Goal: Transaction & Acquisition: Book appointment/travel/reservation

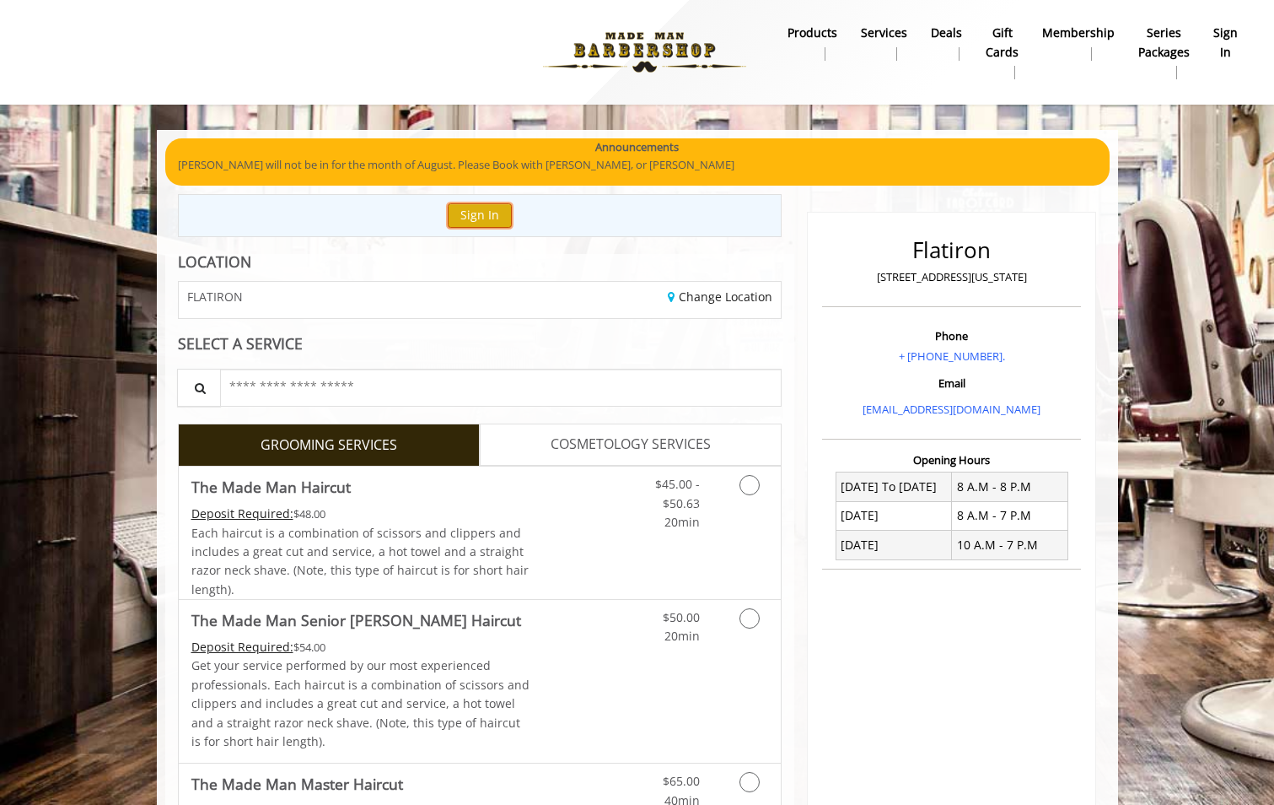
click at [478, 213] on button "Sign In" at bounding box center [480, 215] width 64 height 24
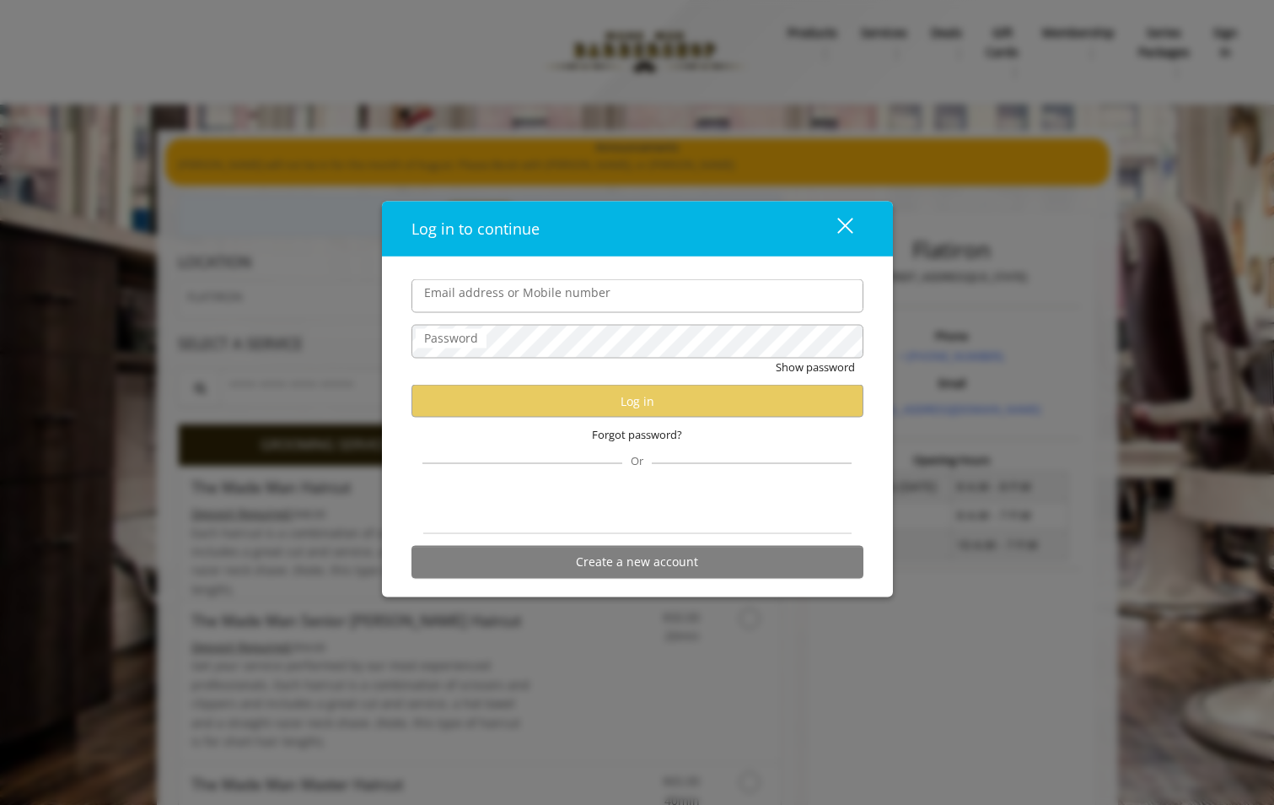
type input "**********"
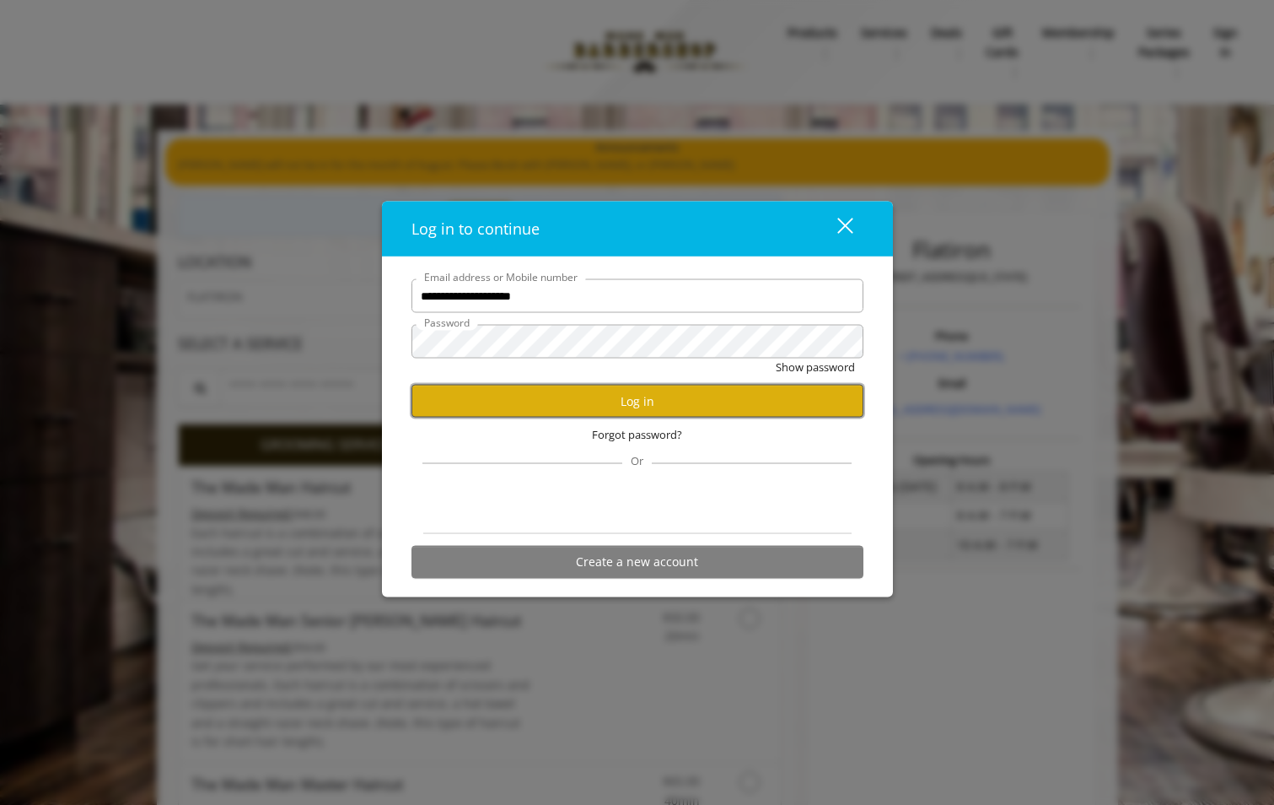
click at [595, 401] on button "Log in" at bounding box center [638, 401] width 452 height 33
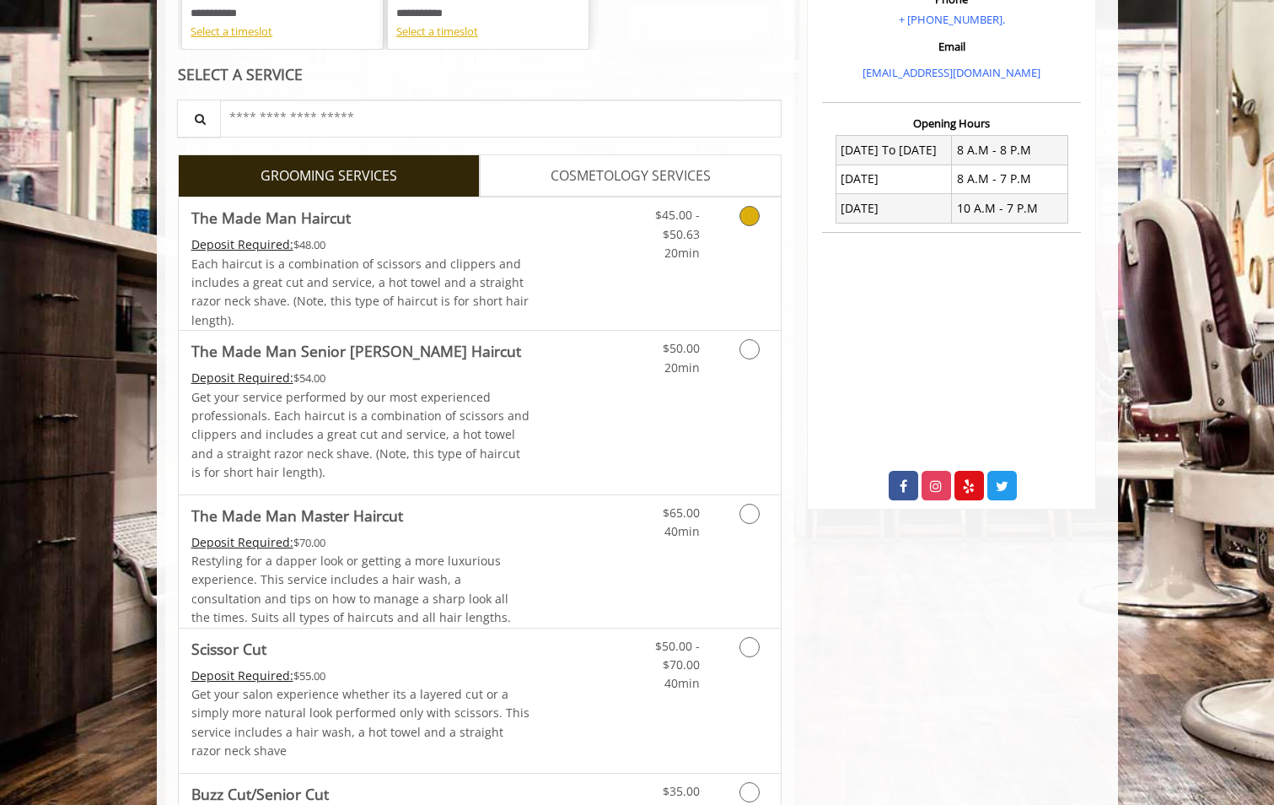
scroll to position [337, 0]
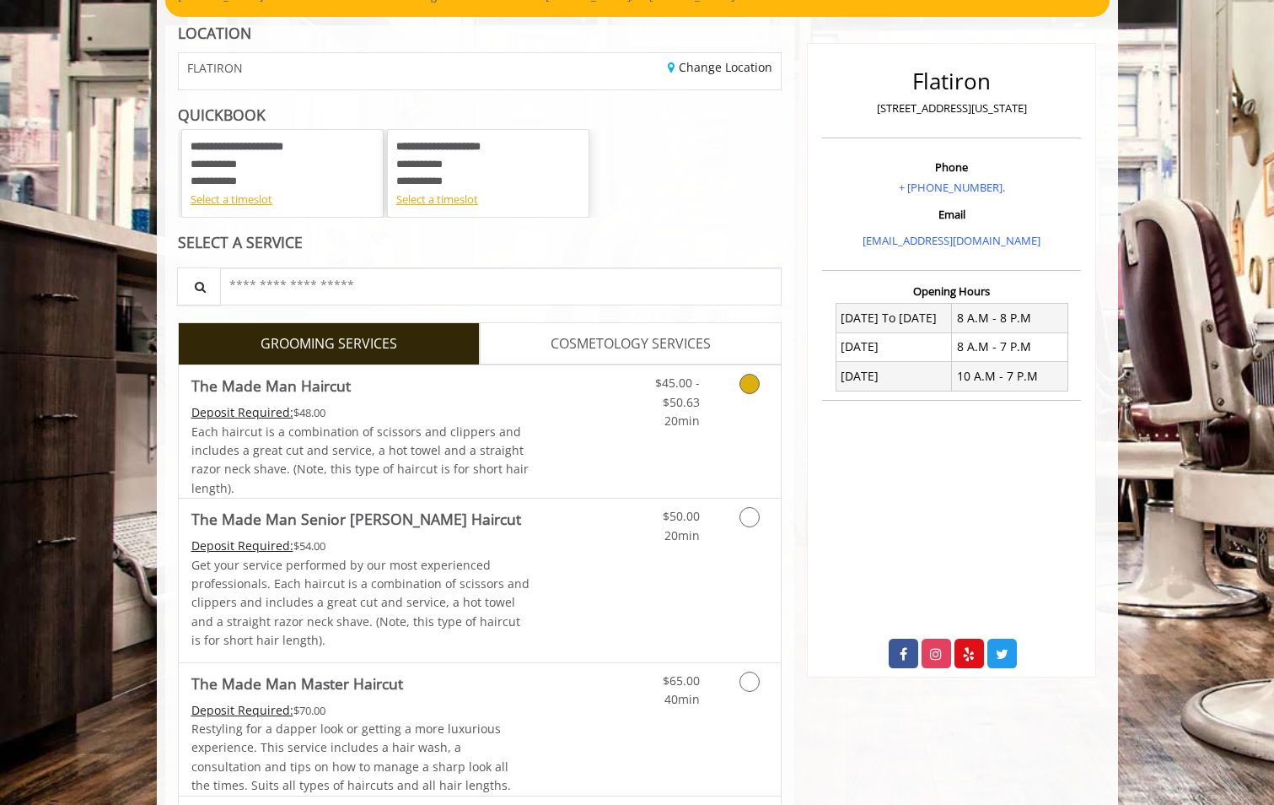
click at [750, 387] on icon "Grooming services" at bounding box center [750, 384] width 20 height 20
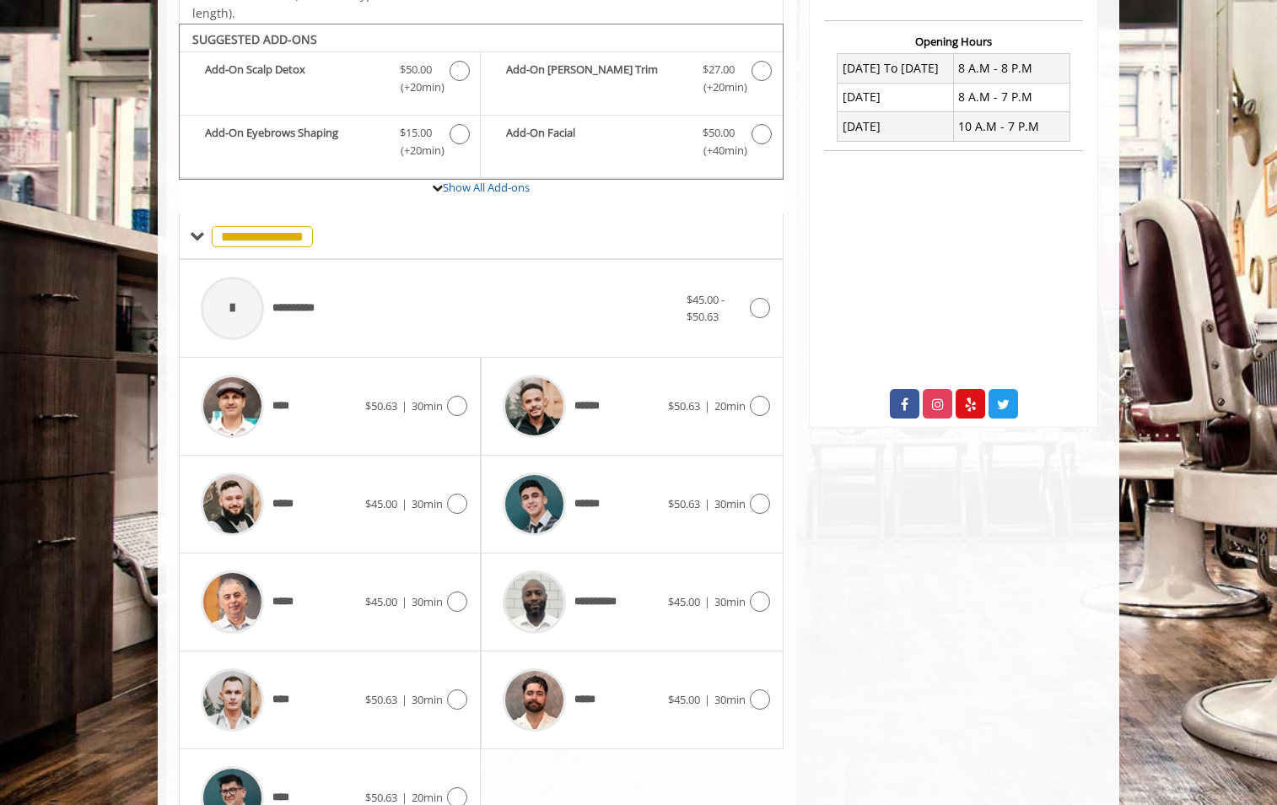
scroll to position [442, 0]
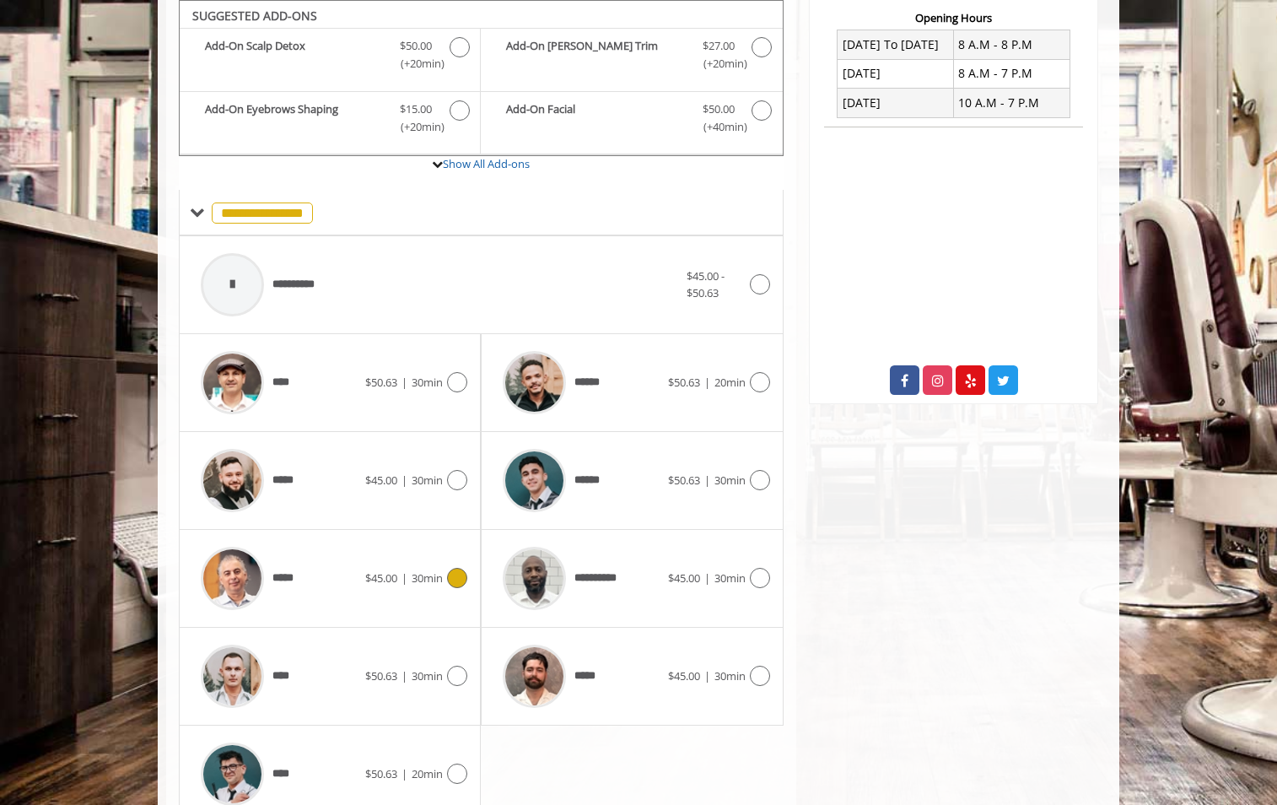
click at [457, 575] on icon at bounding box center [457, 578] width 20 height 20
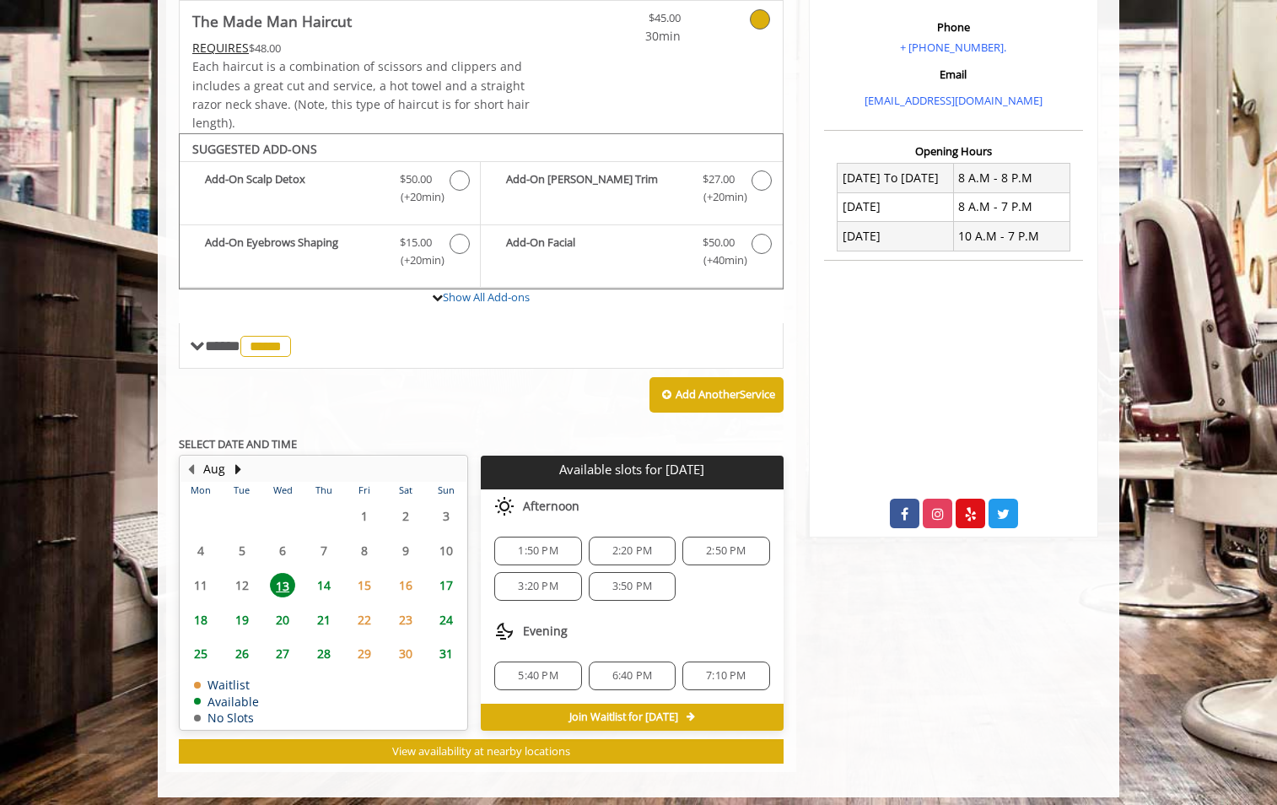
scroll to position [318, 0]
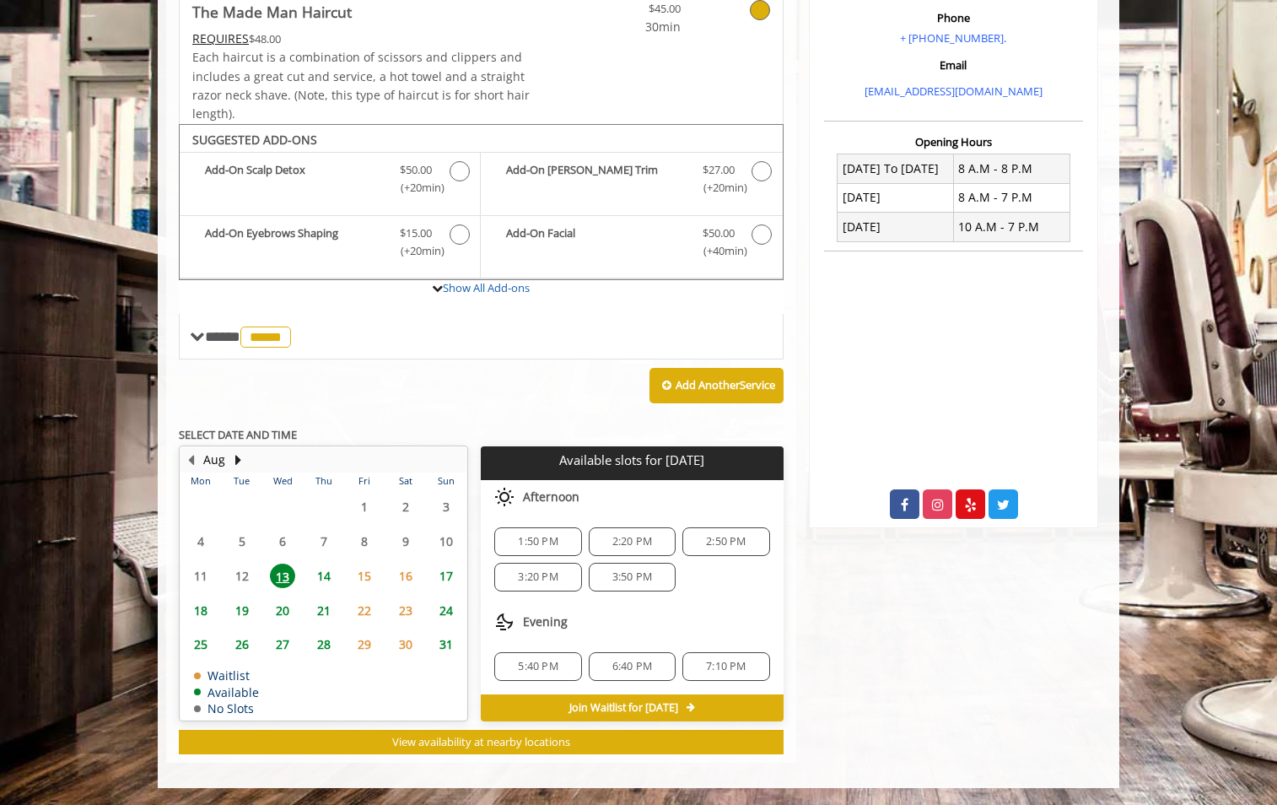
click at [326, 570] on span "14" at bounding box center [323, 575] width 25 height 24
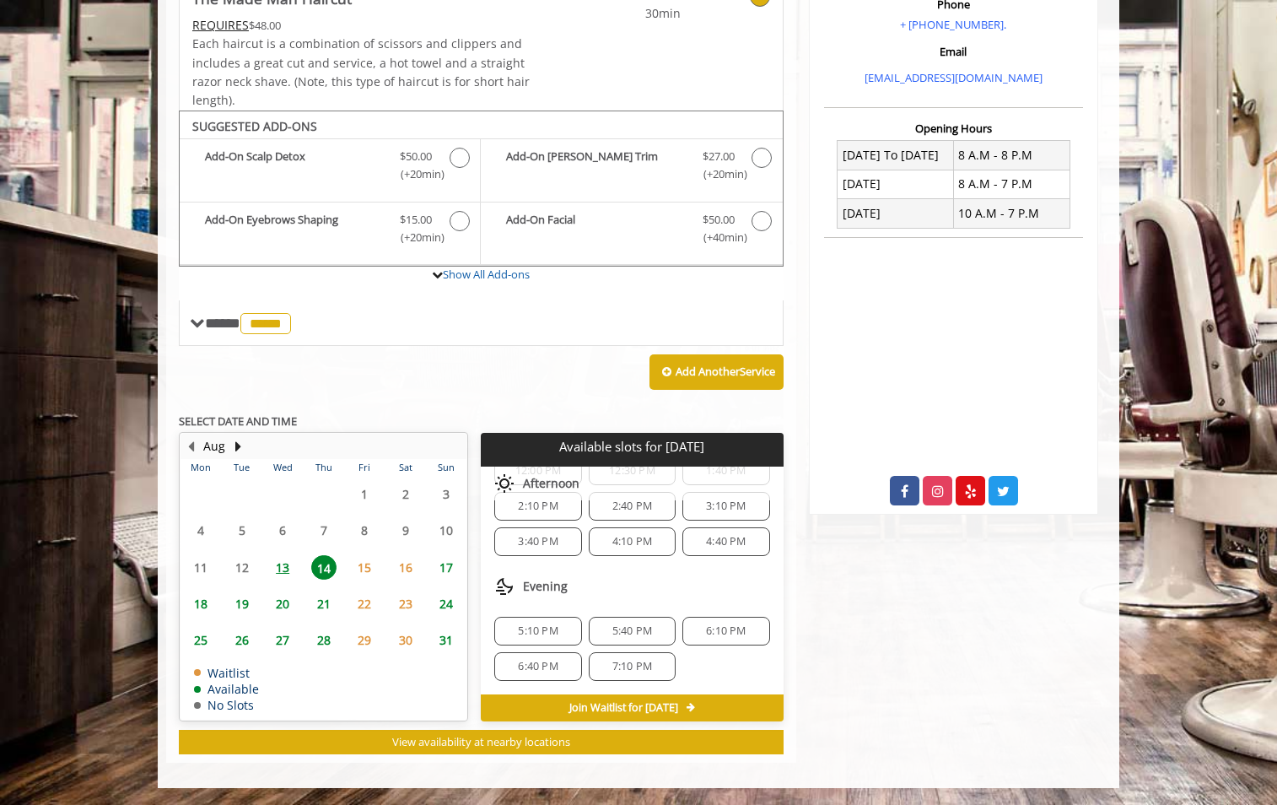
scroll to position [98, 0]
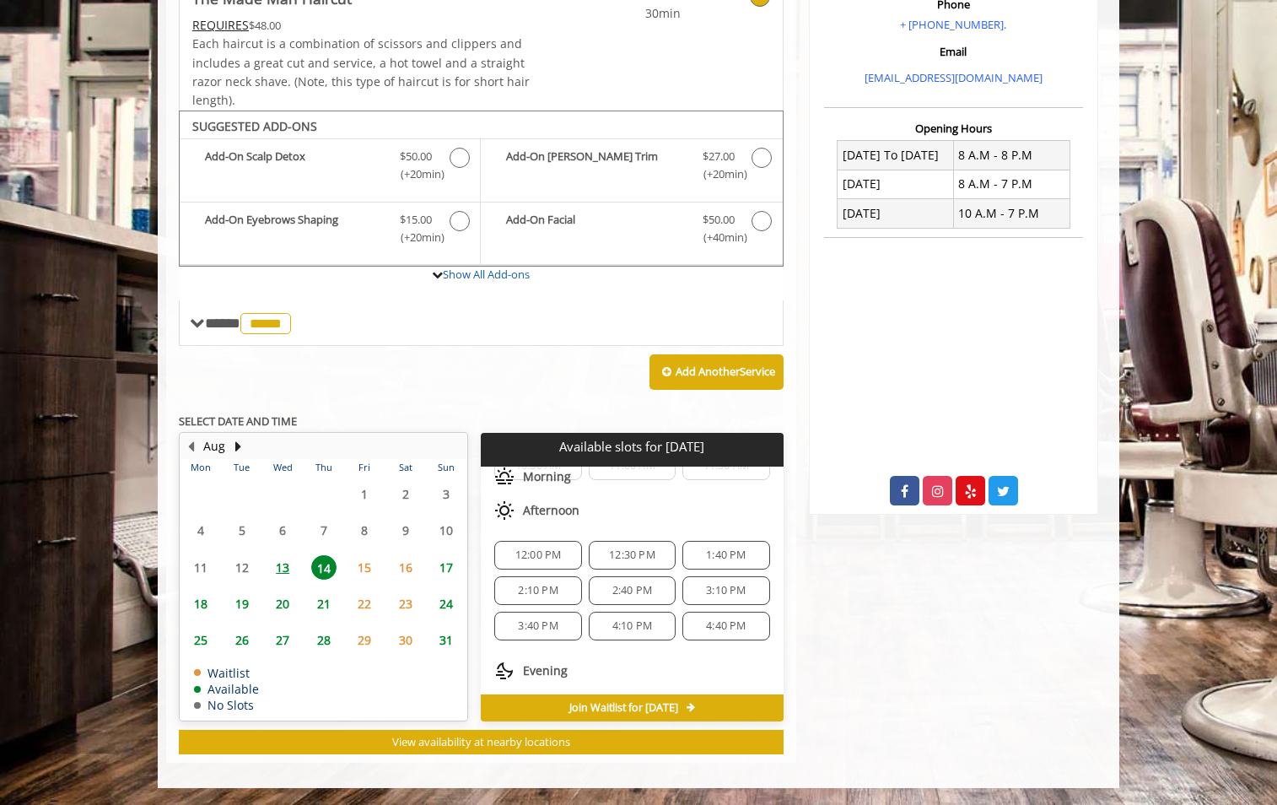
click at [727, 551] on span "1:40 PM" at bounding box center [726, 554] width 40 height 13
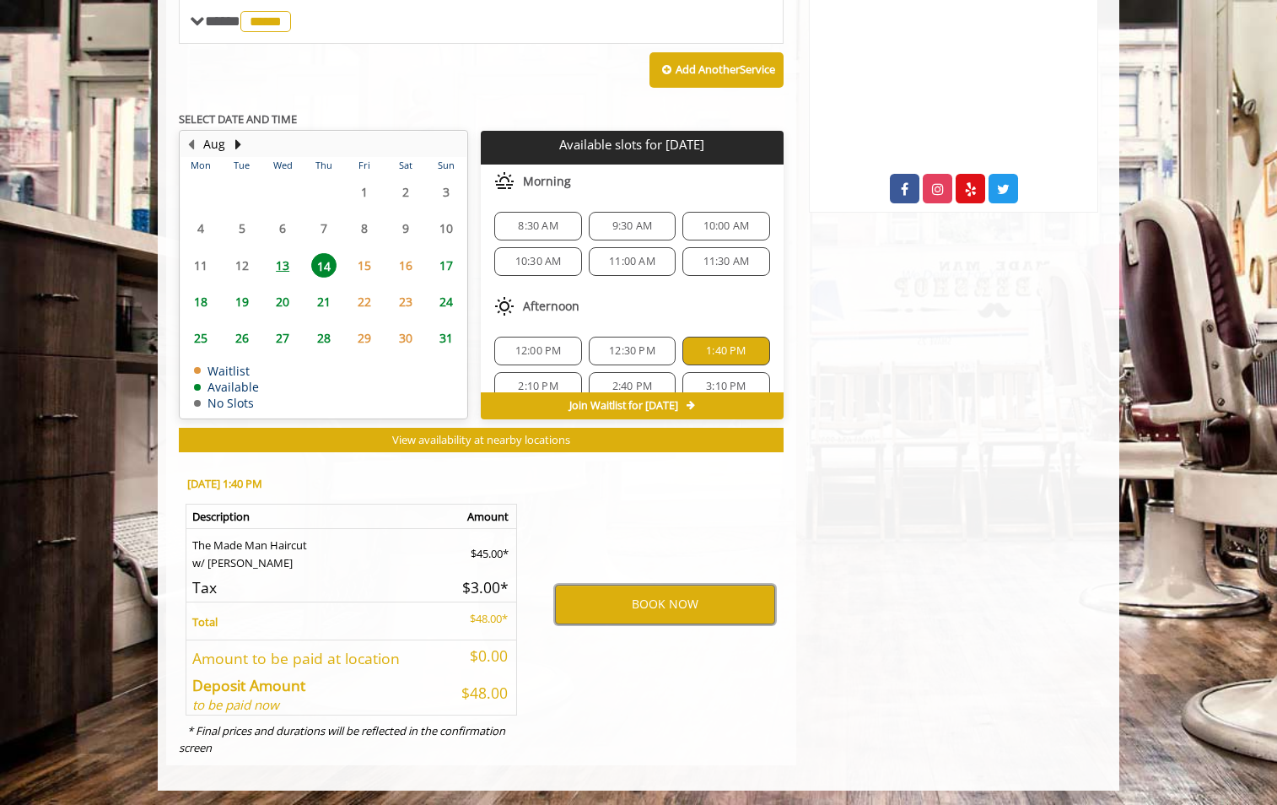
scroll to position [636, 0]
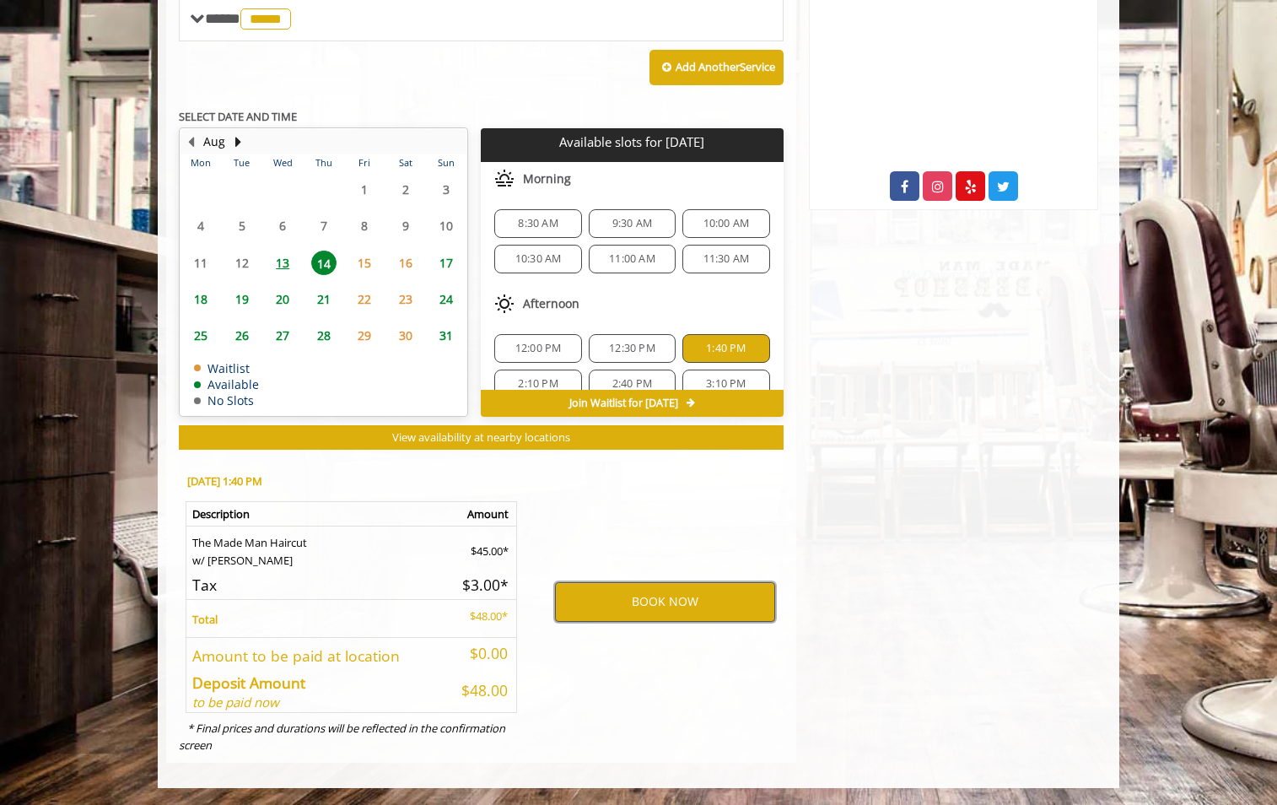
click at [660, 602] on button "BOOK NOW" at bounding box center [665, 601] width 220 height 39
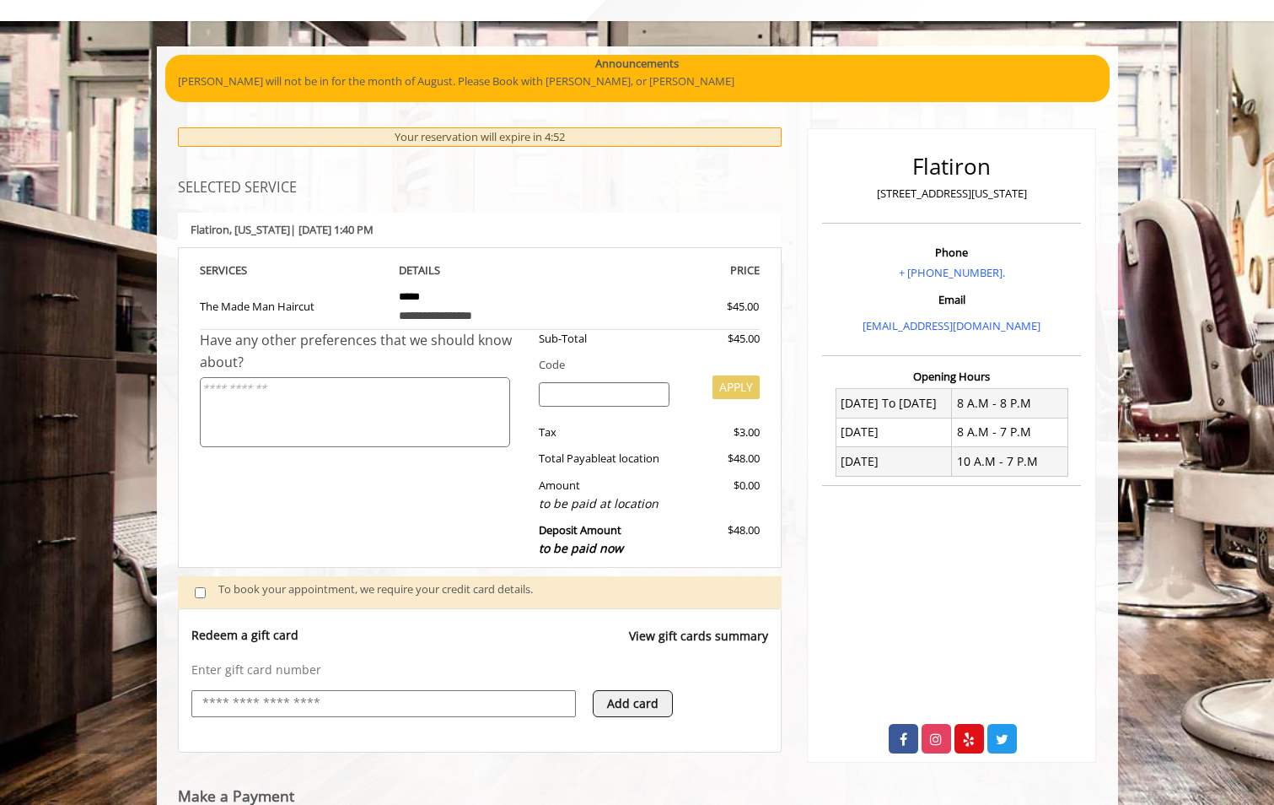
scroll to position [203, 0]
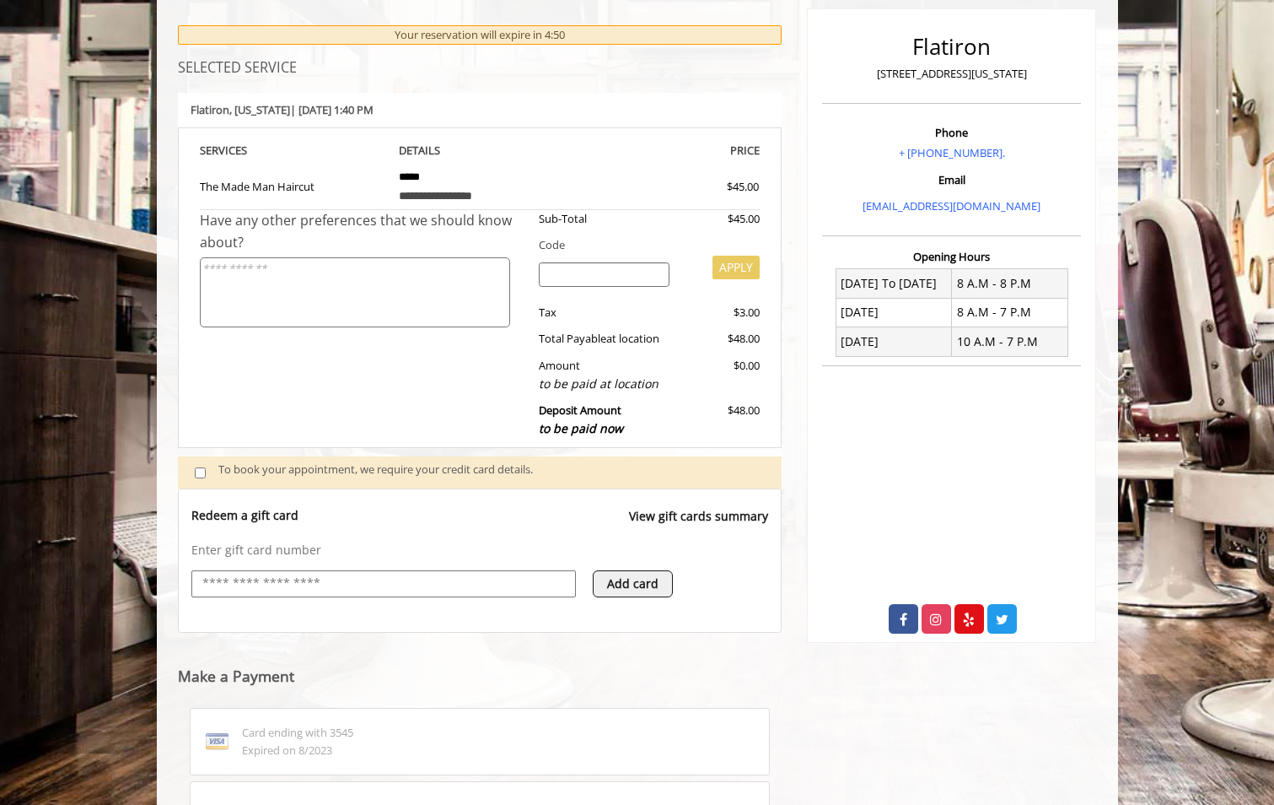
click at [295, 579] on input "text" at bounding box center [384, 584] width 366 height 20
type input "**********"
drag, startPoint x: 328, startPoint y: 584, endPoint x: 136, endPoint y: 588, distance: 192.3
click at [136, 588] on body "**********" at bounding box center [637, 486] width 1274 height 1119
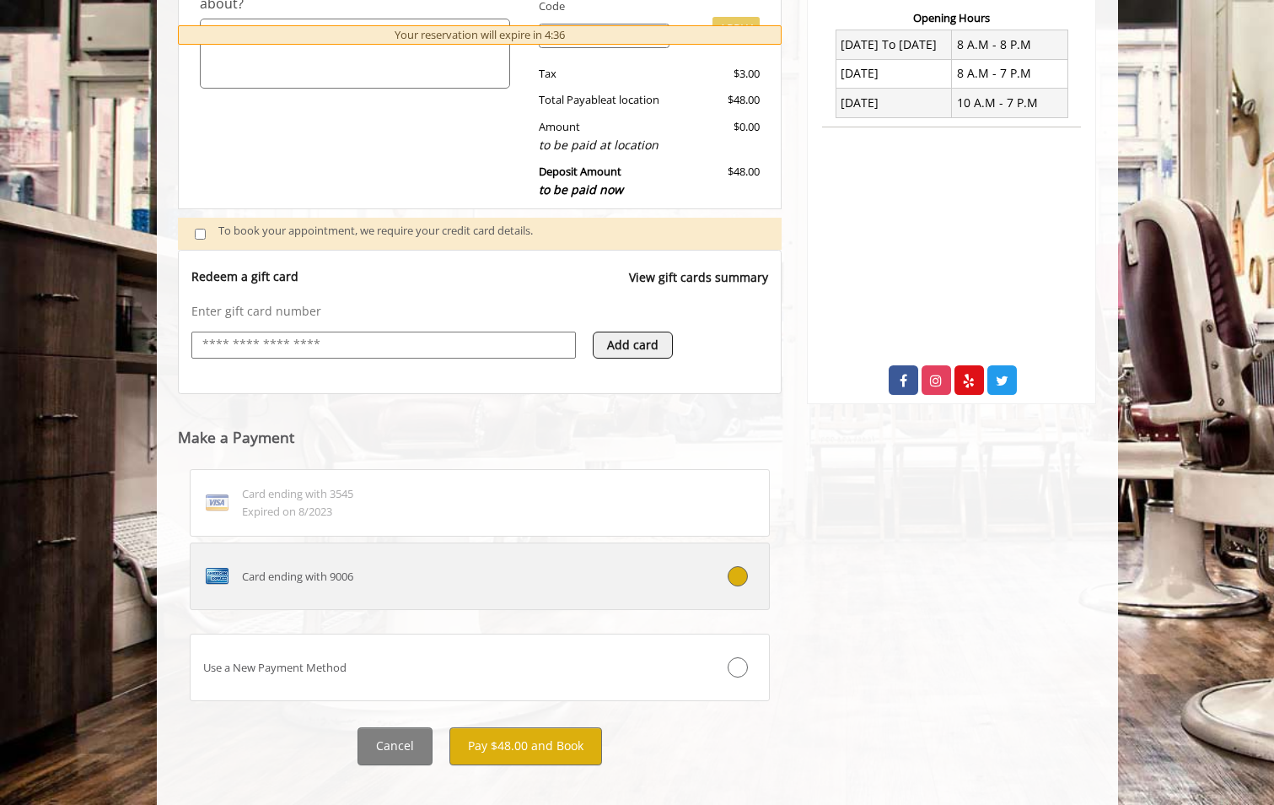
scroll to position [456, 0]
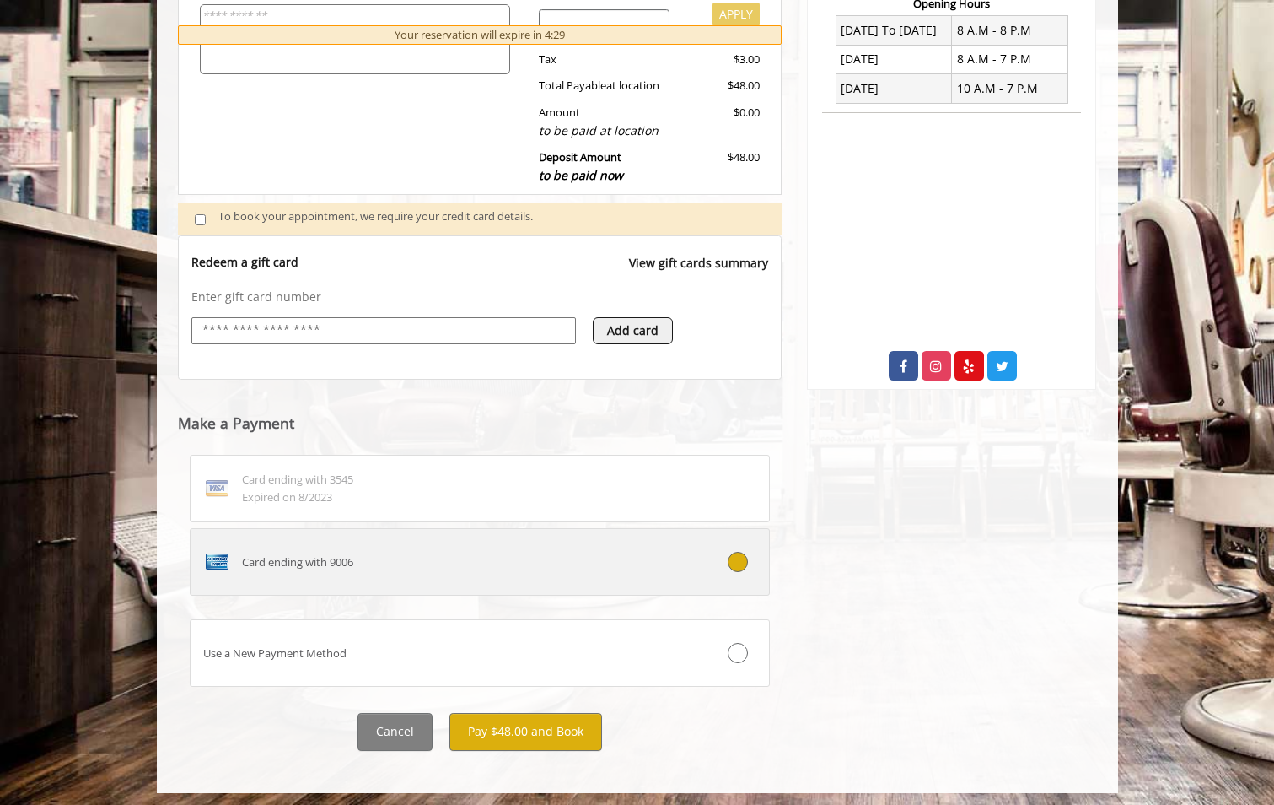
click at [387, 569] on div "Card ending with 9006" at bounding box center [432, 561] width 482 height 27
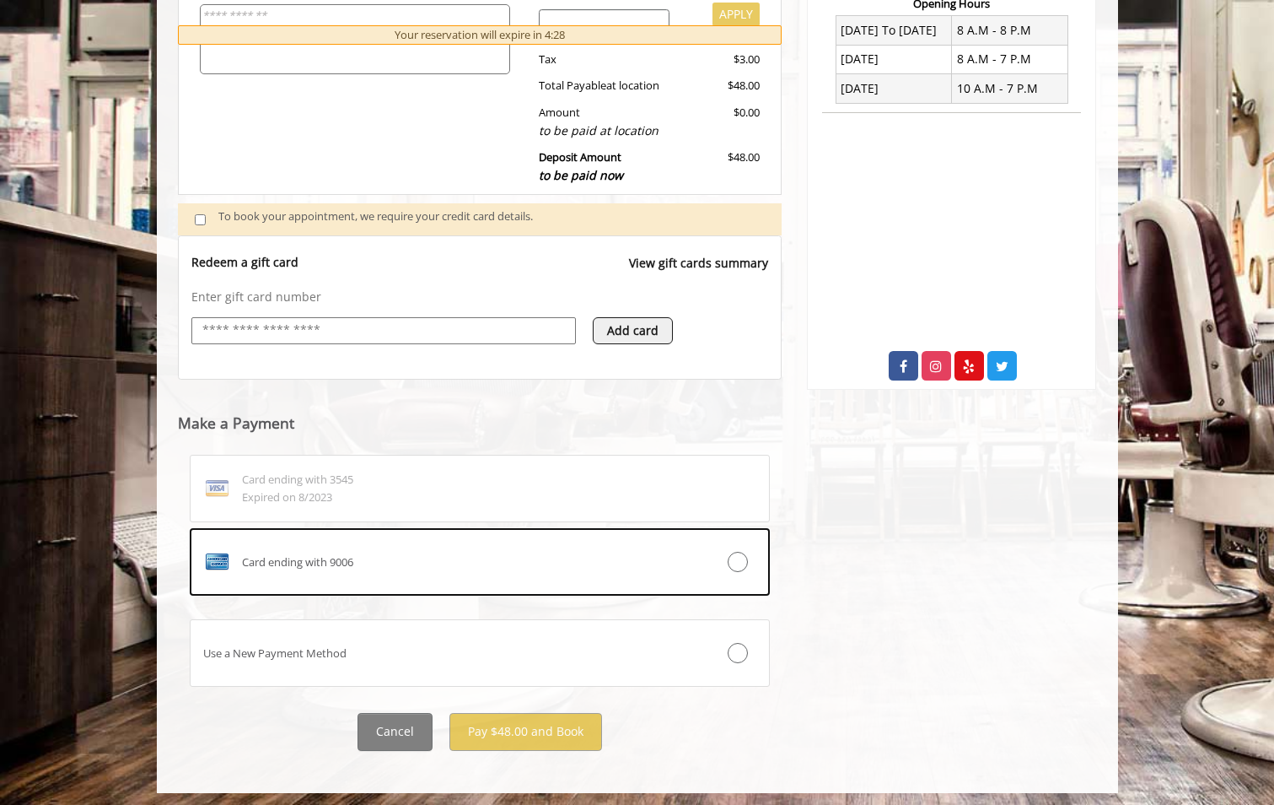
scroll to position [350, 0]
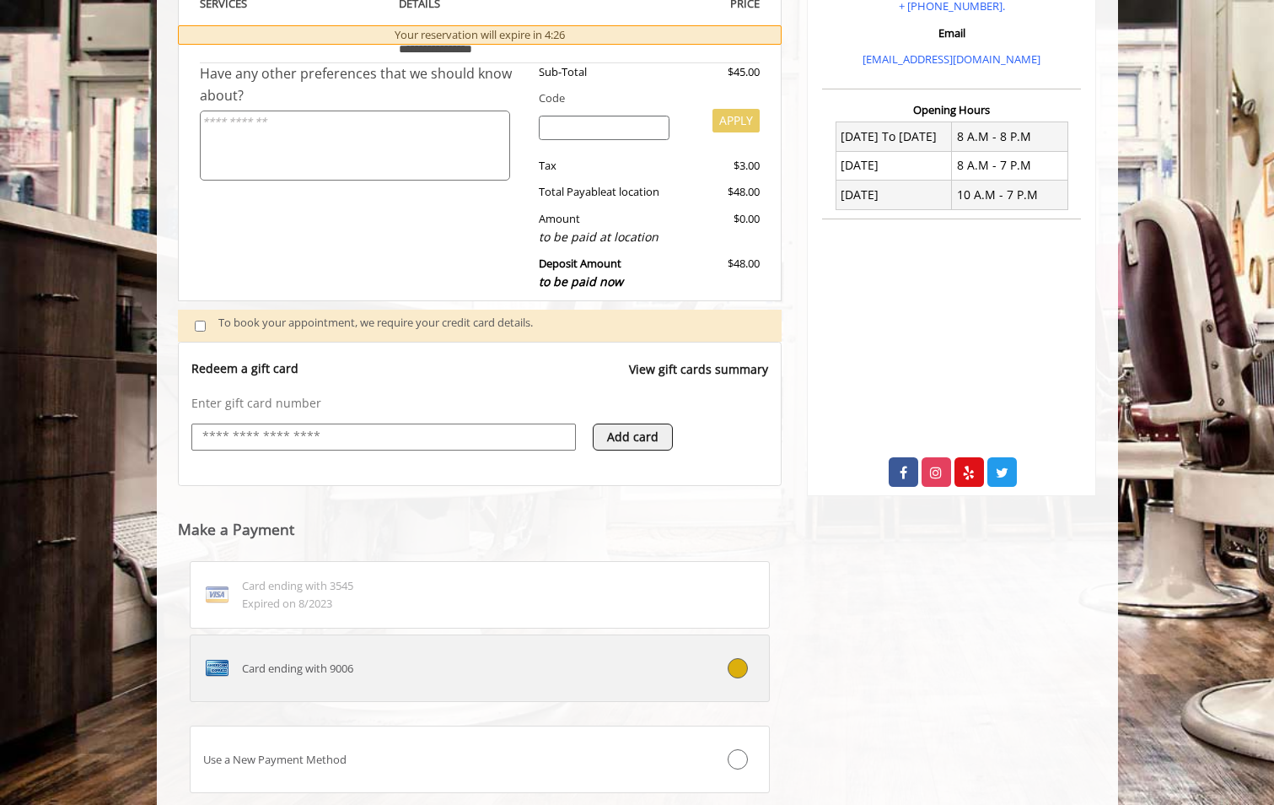
click at [733, 665] on icon at bounding box center [738, 668] width 20 height 20
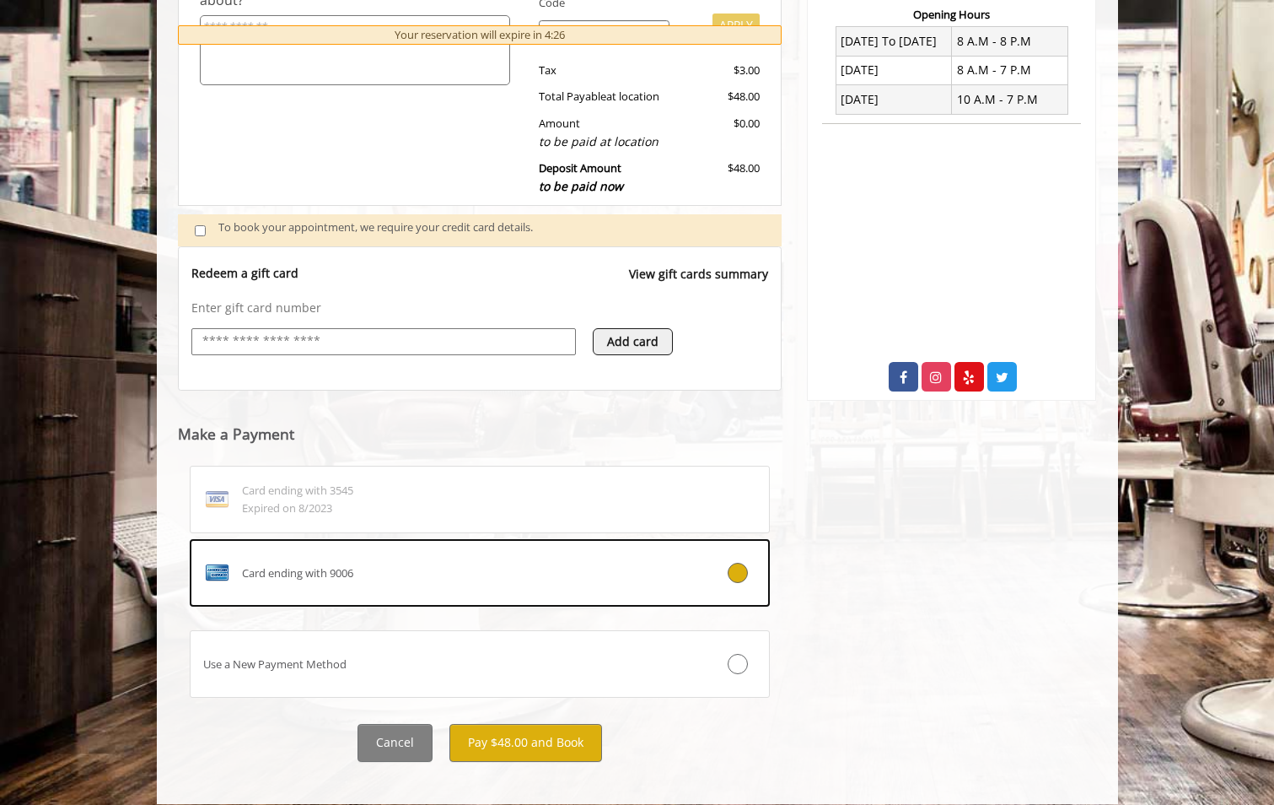
scroll to position [461, 0]
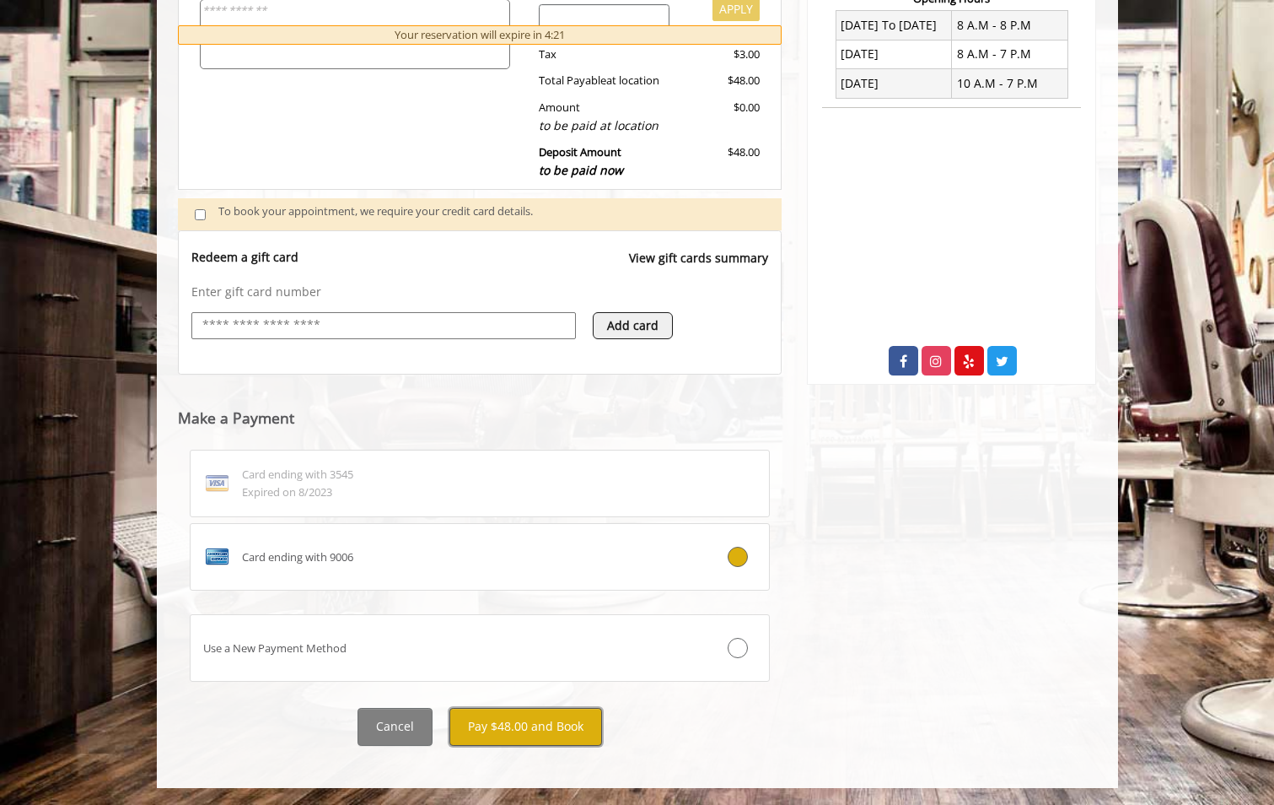
click at [512, 725] on button "Pay $48.00 and Book" at bounding box center [526, 727] width 153 height 38
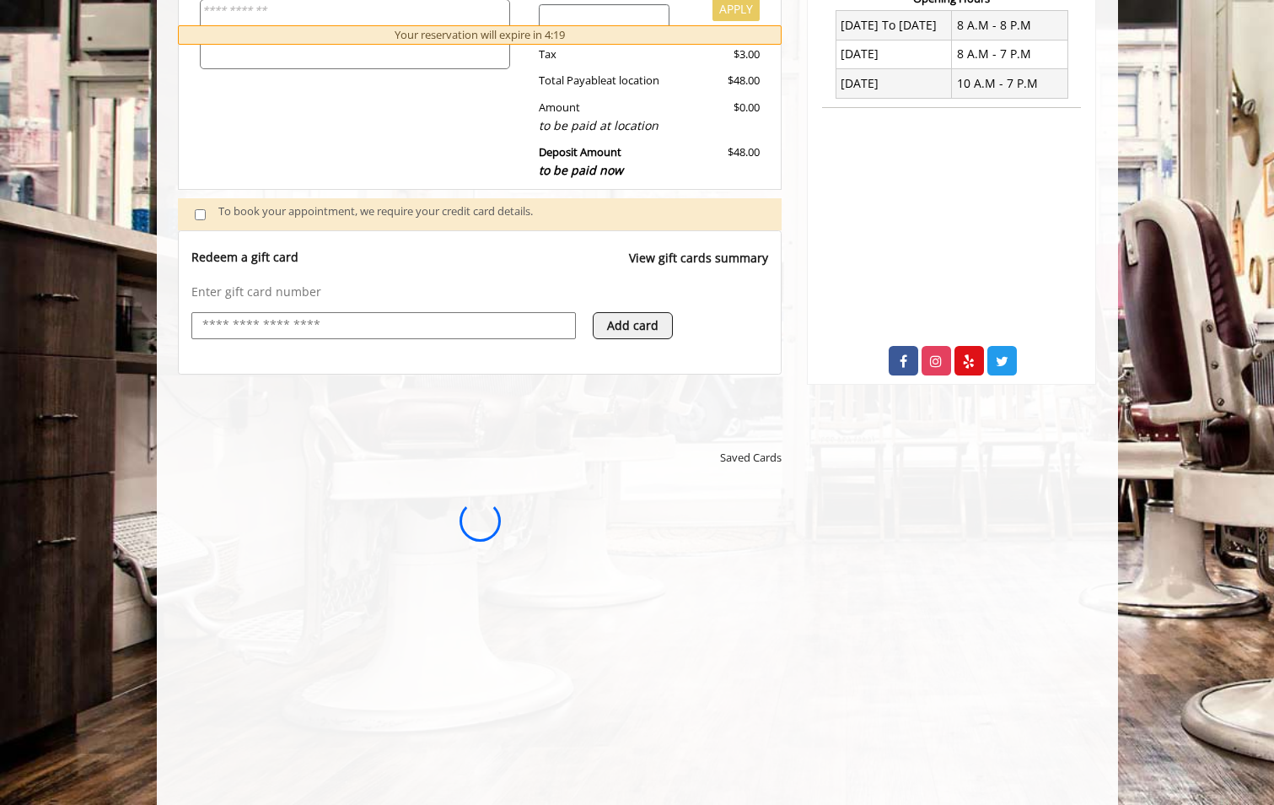
scroll to position [0, 0]
